Goal: Task Accomplishment & Management: Use online tool/utility

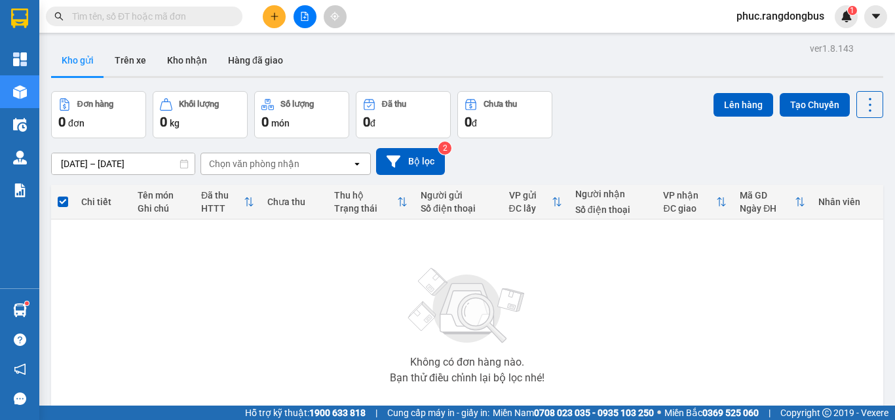
click at [302, 12] on icon "file-add" at bounding box center [305, 16] width 7 height 9
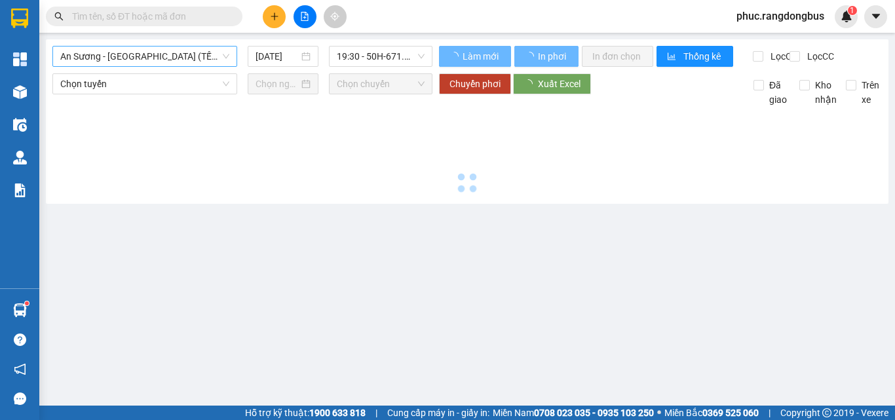
click at [190, 56] on span "An Sương - [GEOGRAPHIC_DATA] (TẾT)" at bounding box center [144, 57] width 169 height 20
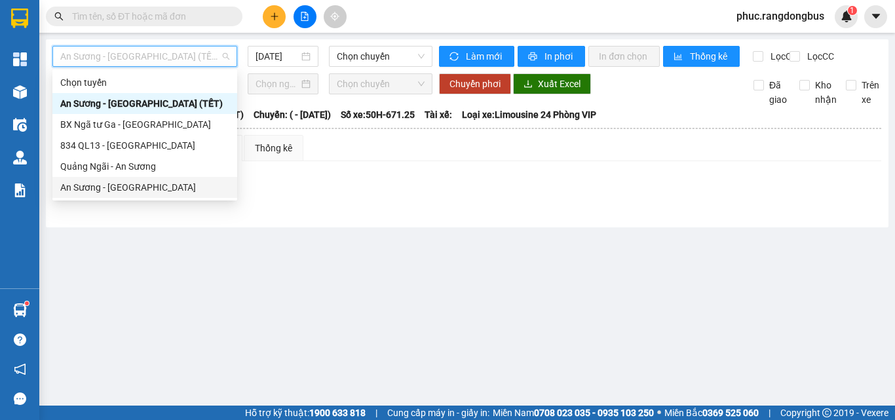
click at [128, 192] on div "An Sương - [GEOGRAPHIC_DATA]" at bounding box center [144, 187] width 169 height 14
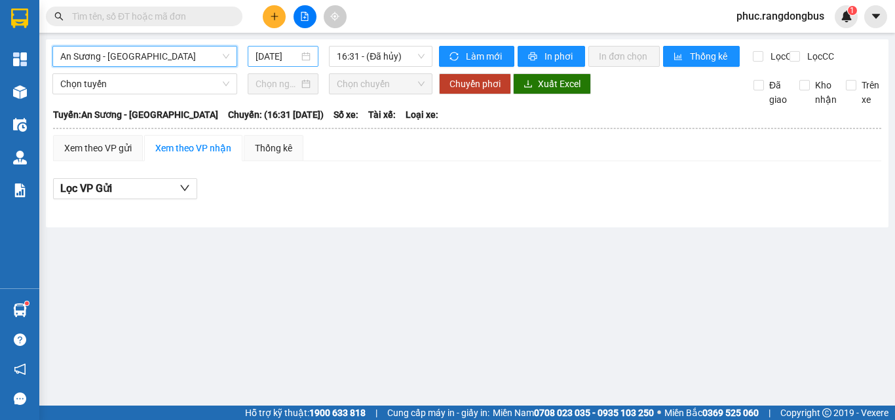
click at [275, 47] on div "[DATE]" at bounding box center [283, 56] width 71 height 21
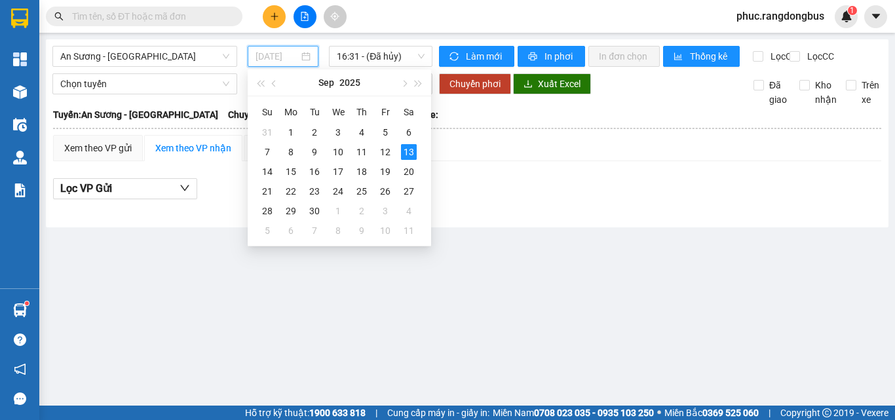
type input "[DATE]"
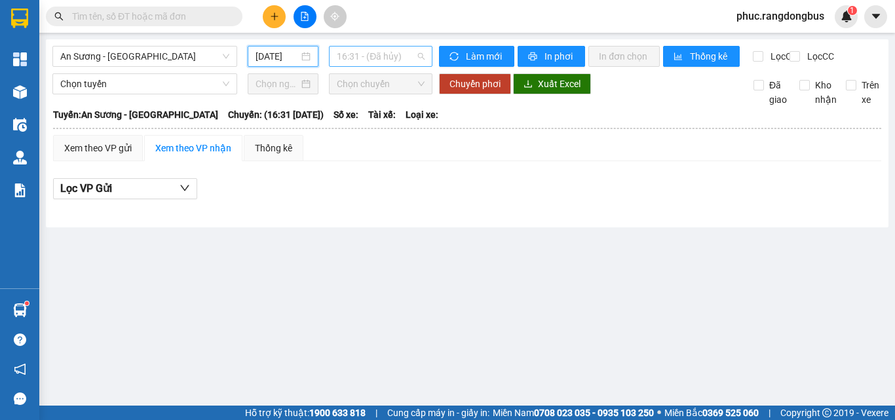
click at [384, 58] on span "16:31 - (Đã hủy)" at bounding box center [381, 57] width 88 height 20
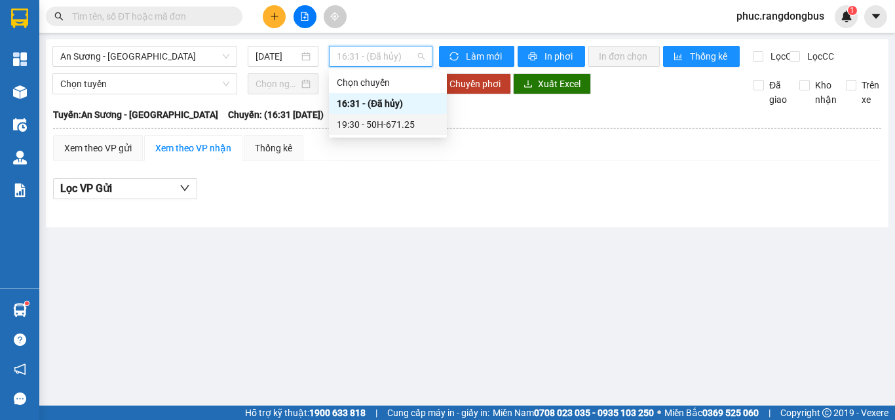
click at [397, 121] on div "19:30 - 50H-671.25" at bounding box center [388, 124] width 102 height 14
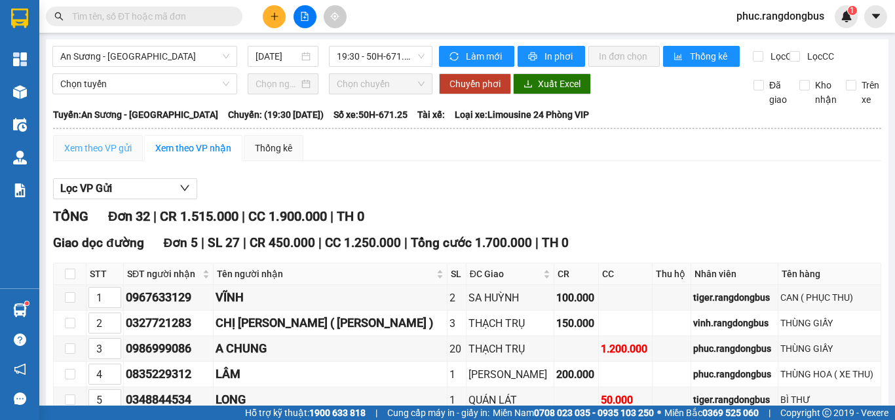
click at [99, 150] on div "Xem theo VP gửi" at bounding box center [98, 148] width 90 height 26
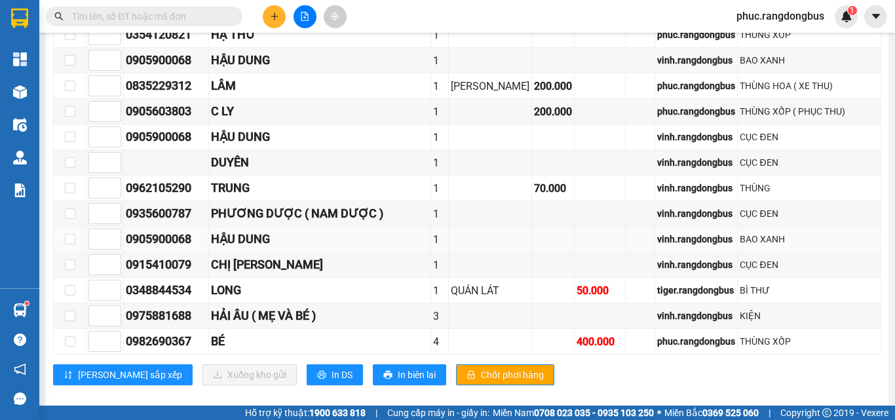
scroll to position [835, 0]
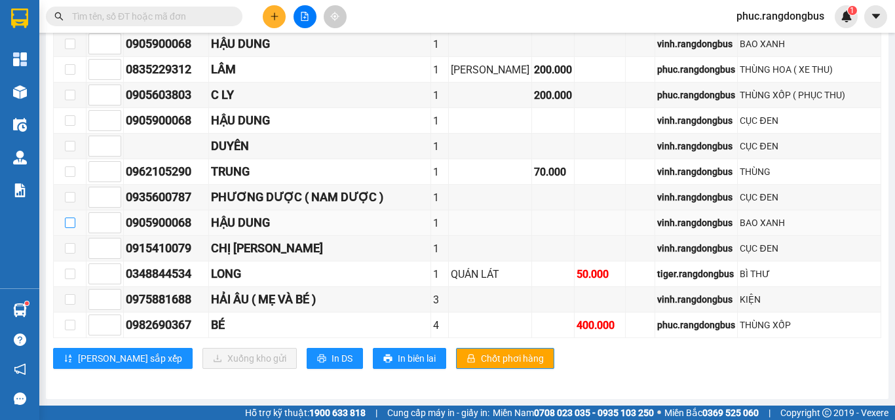
click at [66, 223] on input "checkbox" at bounding box center [70, 223] width 10 height 10
checkbox input "true"
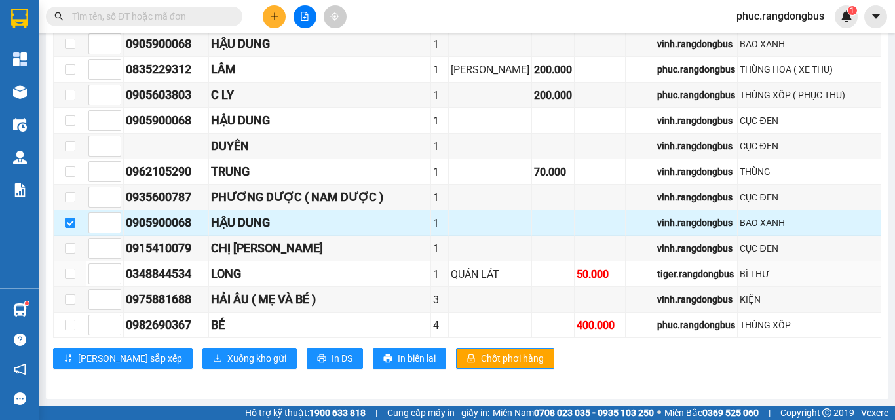
scroll to position [769, 0]
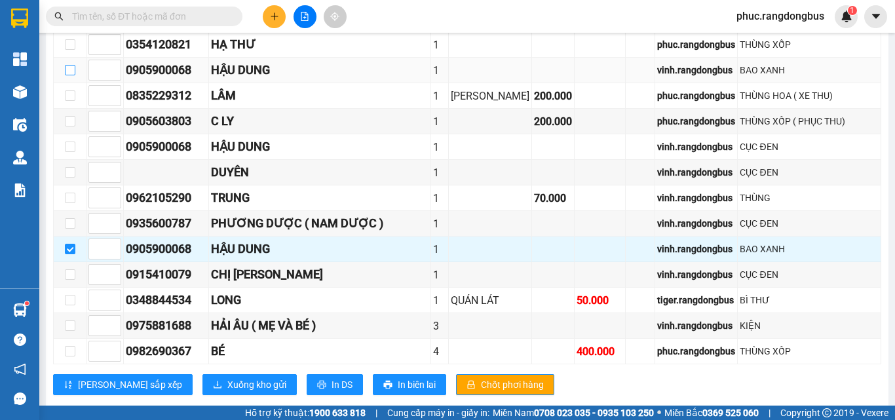
click at [69, 75] on input "checkbox" at bounding box center [70, 70] width 10 height 10
checkbox input "true"
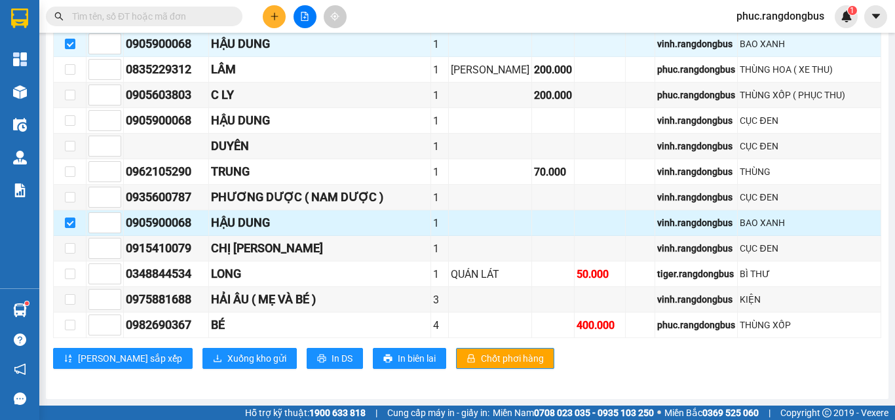
scroll to position [835, 0]
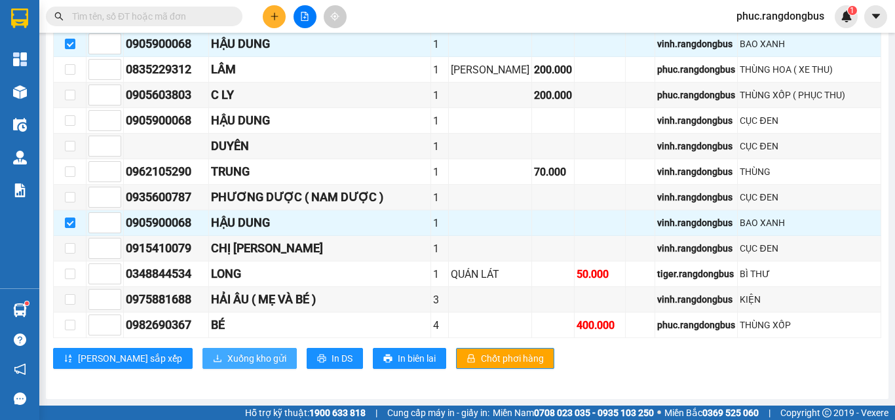
click at [227, 361] on span "Xuống kho gửi" at bounding box center [256, 358] width 59 height 14
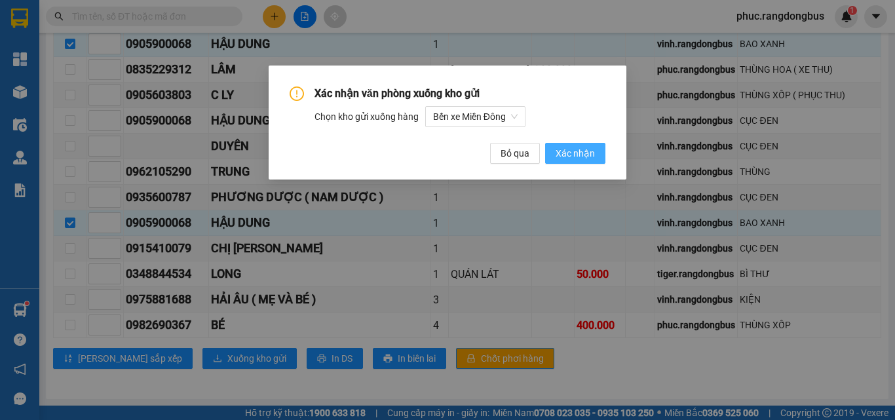
click at [584, 146] on span "Xác nhận" at bounding box center [575, 153] width 39 height 14
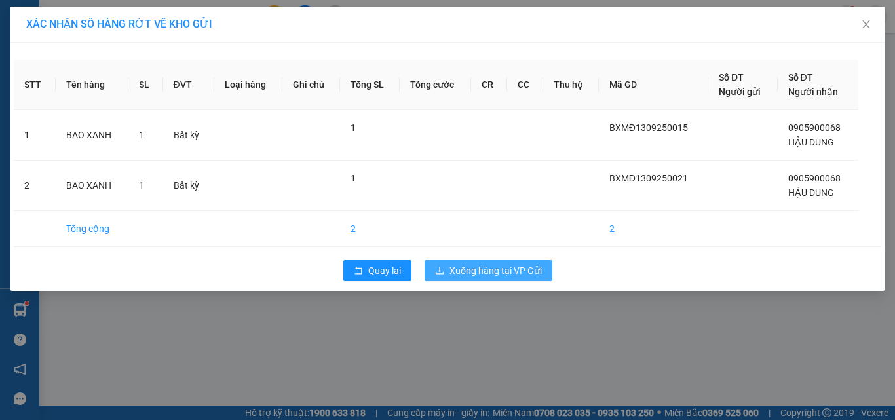
click at [507, 268] on span "Xuống hàng tại VP Gửi" at bounding box center [496, 271] width 92 height 14
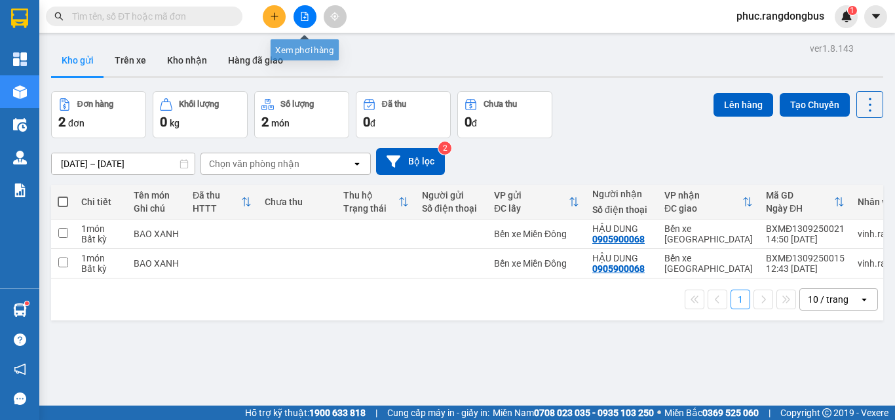
click at [310, 21] on button at bounding box center [305, 16] width 23 height 23
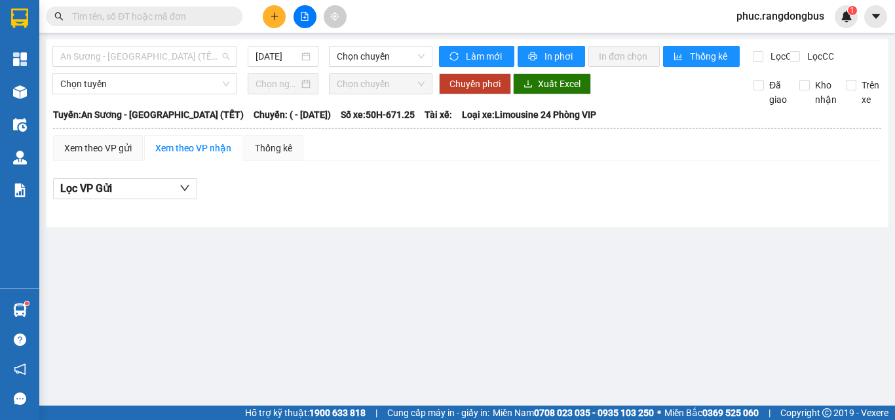
drag, startPoint x: 149, startPoint y: 54, endPoint x: 158, endPoint y: 193, distance: 139.2
click at [149, 53] on span "An Sương - [GEOGRAPHIC_DATA] (TẾT)" at bounding box center [144, 57] width 169 height 20
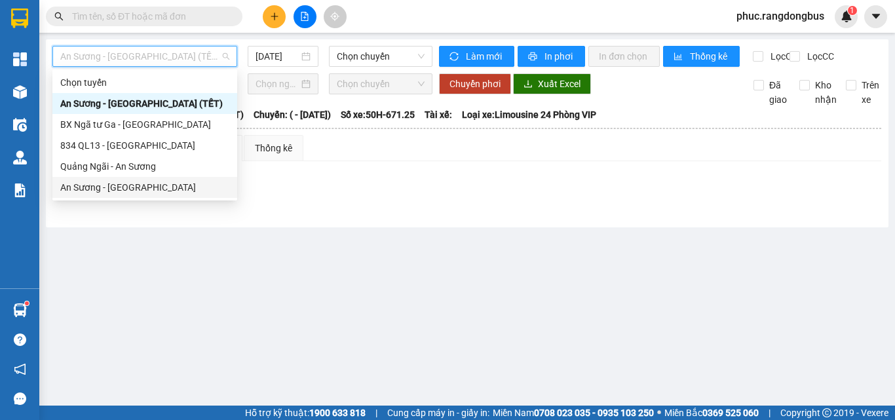
click at [159, 197] on div "An Sương - [GEOGRAPHIC_DATA]" at bounding box center [144, 187] width 185 height 21
type input "[DATE]"
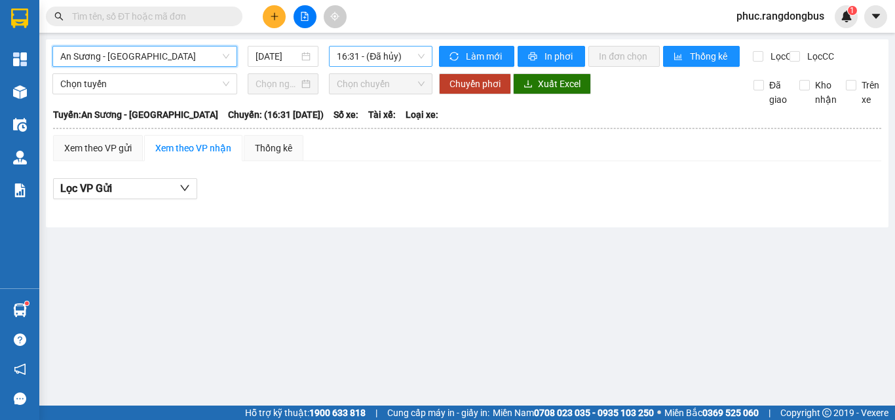
click at [403, 47] on span "16:31 - (Đã hủy)" at bounding box center [381, 57] width 88 height 20
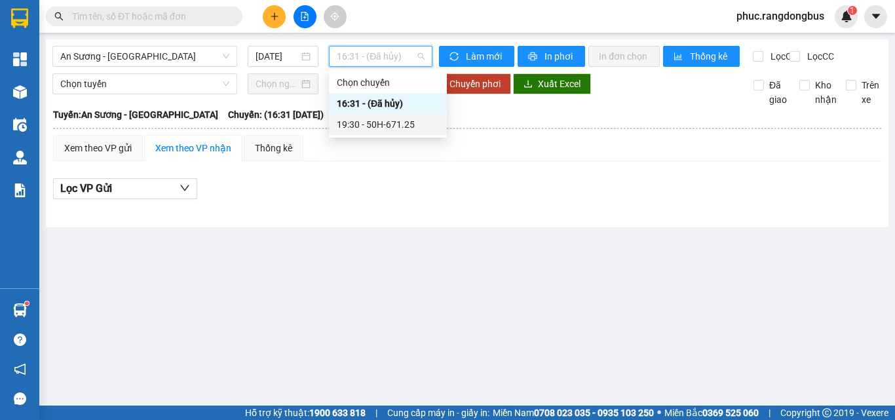
click at [422, 125] on div "19:30 - 50H-671.25" at bounding box center [388, 124] width 102 height 14
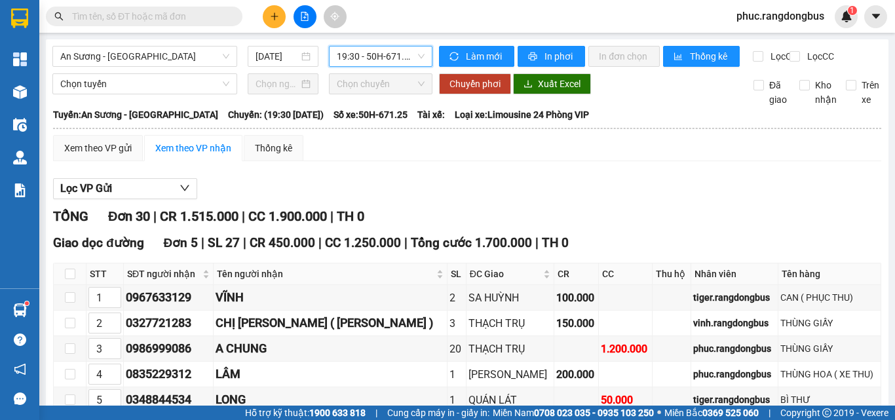
click at [64, 281] on th at bounding box center [70, 275] width 33 height 22
click at [71, 279] on input "checkbox" at bounding box center [70, 274] width 10 height 10
checkbox input "true"
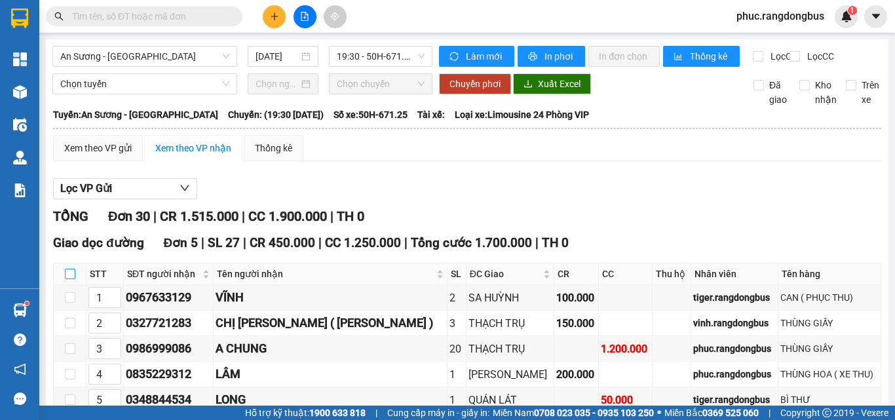
checkbox input "true"
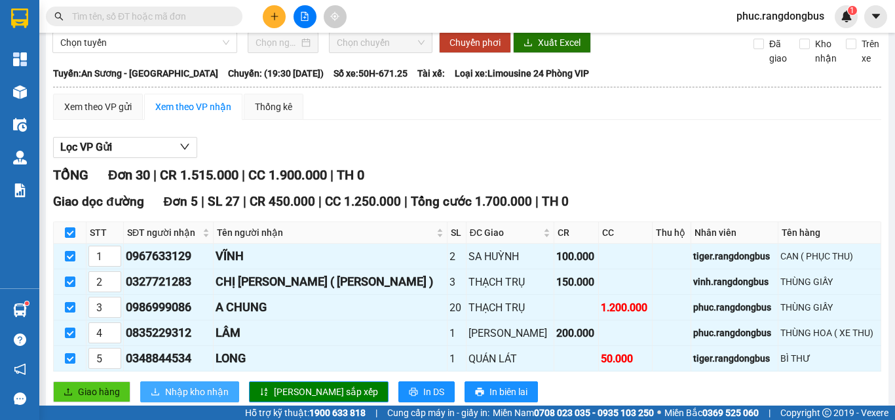
scroll to position [197, 0]
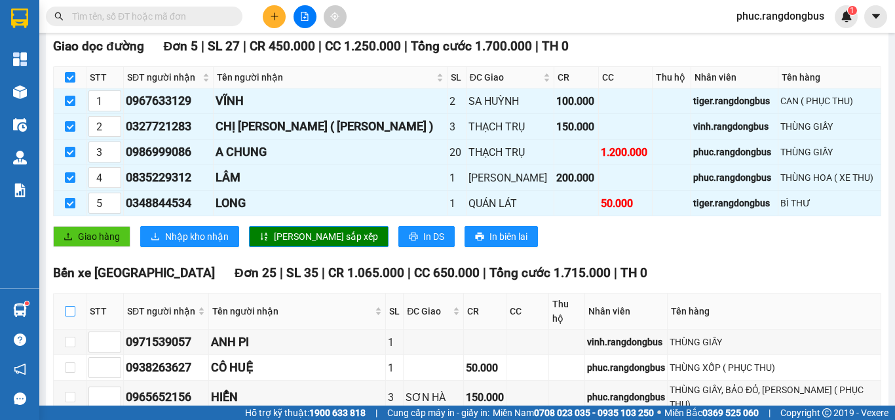
click at [67, 317] on input "checkbox" at bounding box center [70, 311] width 10 height 10
checkbox input "true"
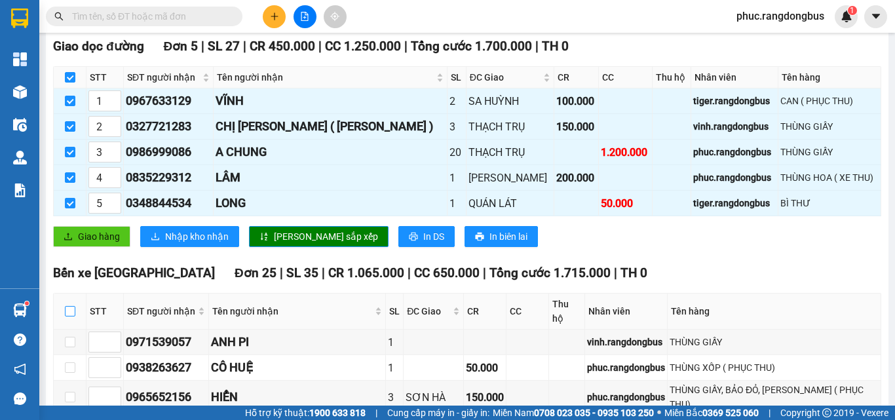
checkbox input "true"
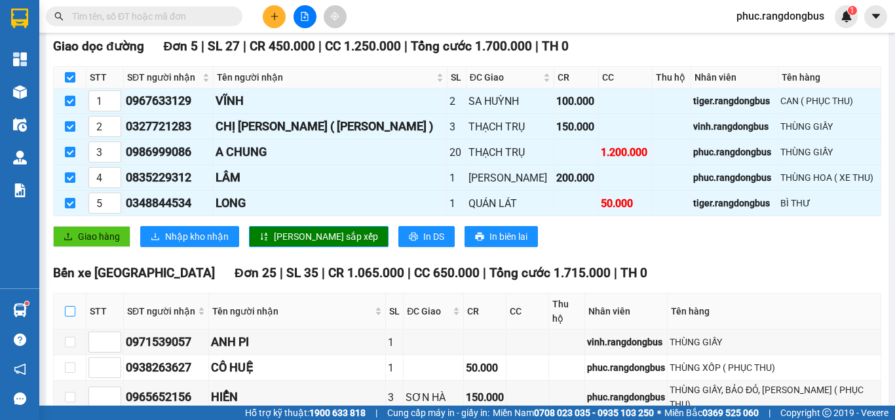
checkbox input "true"
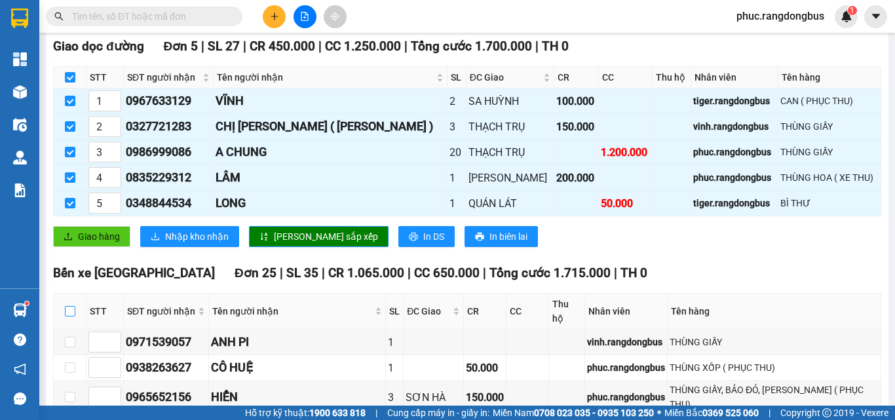
checkbox input "true"
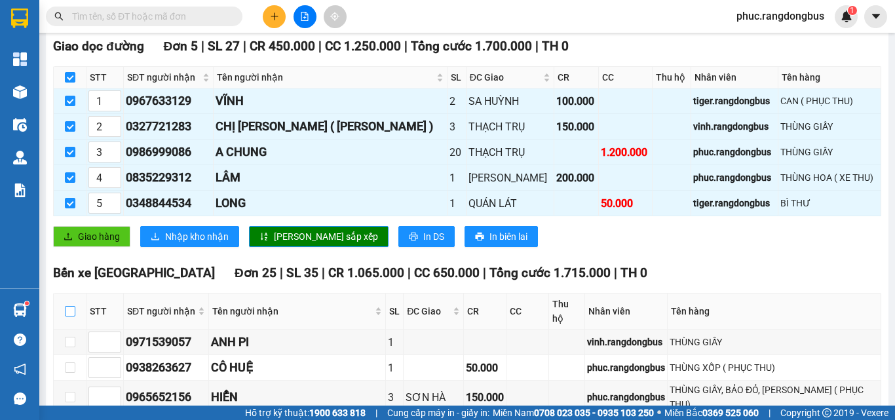
checkbox input "true"
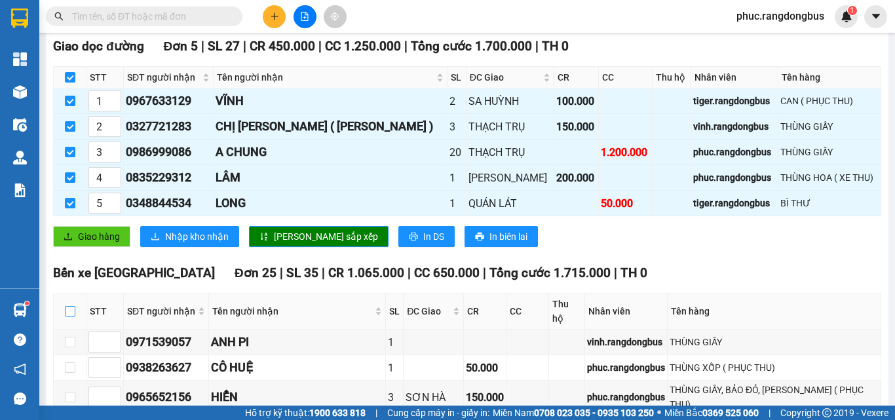
checkbox input "true"
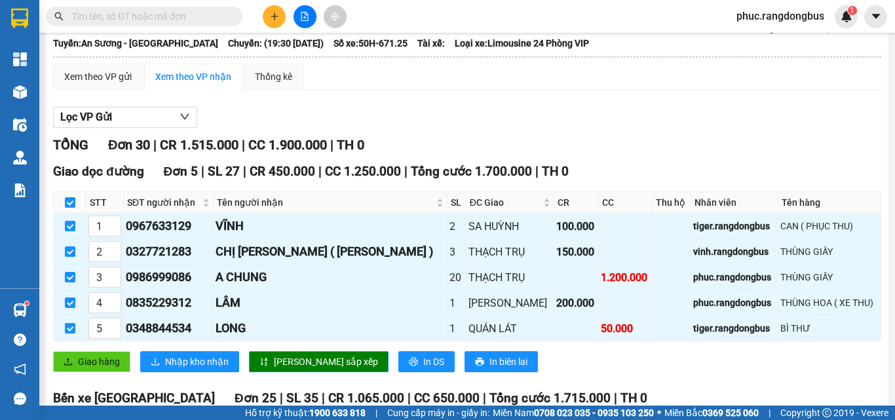
scroll to position [0, 0]
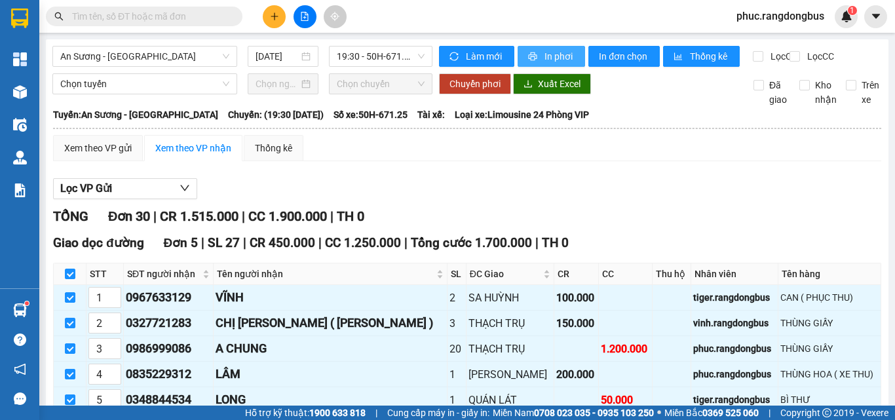
click at [545, 58] on span "In phơi" at bounding box center [560, 56] width 30 height 14
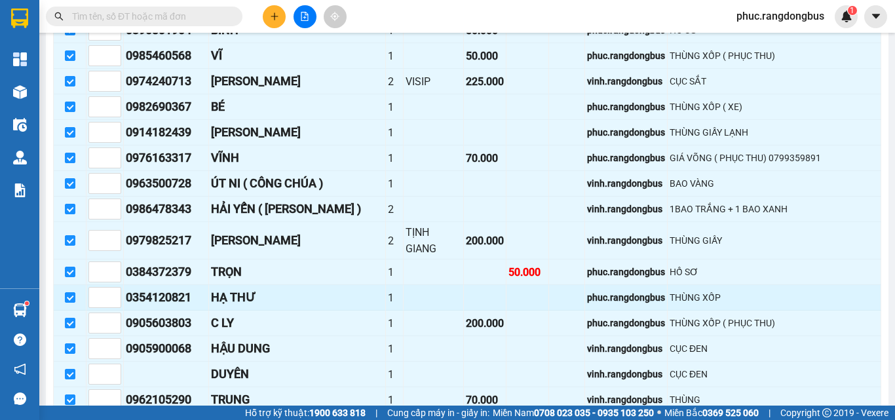
scroll to position [656, 0]
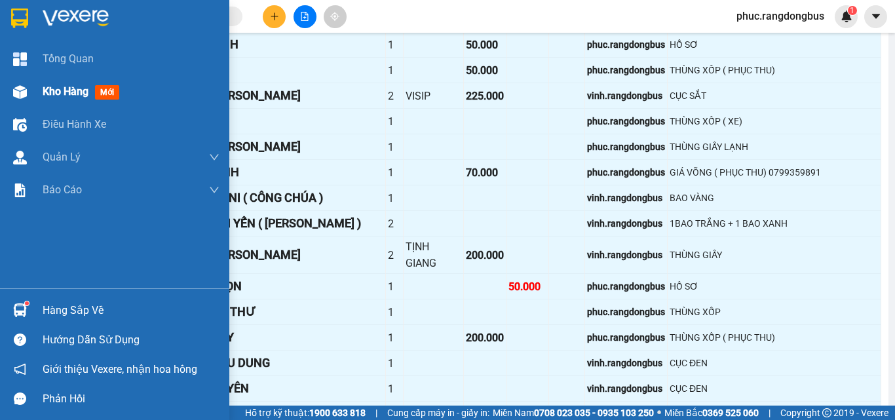
click at [50, 87] on span "Kho hàng" at bounding box center [66, 91] width 46 height 12
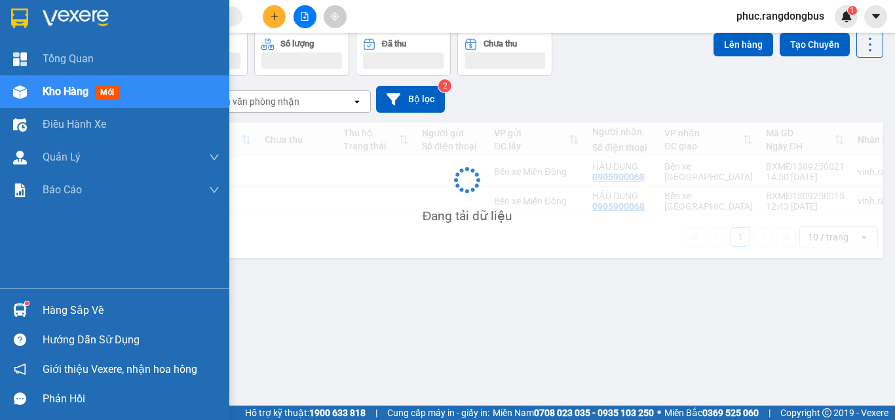
scroll to position [60, 0]
